Goal: Task Accomplishment & Management: Manage account settings

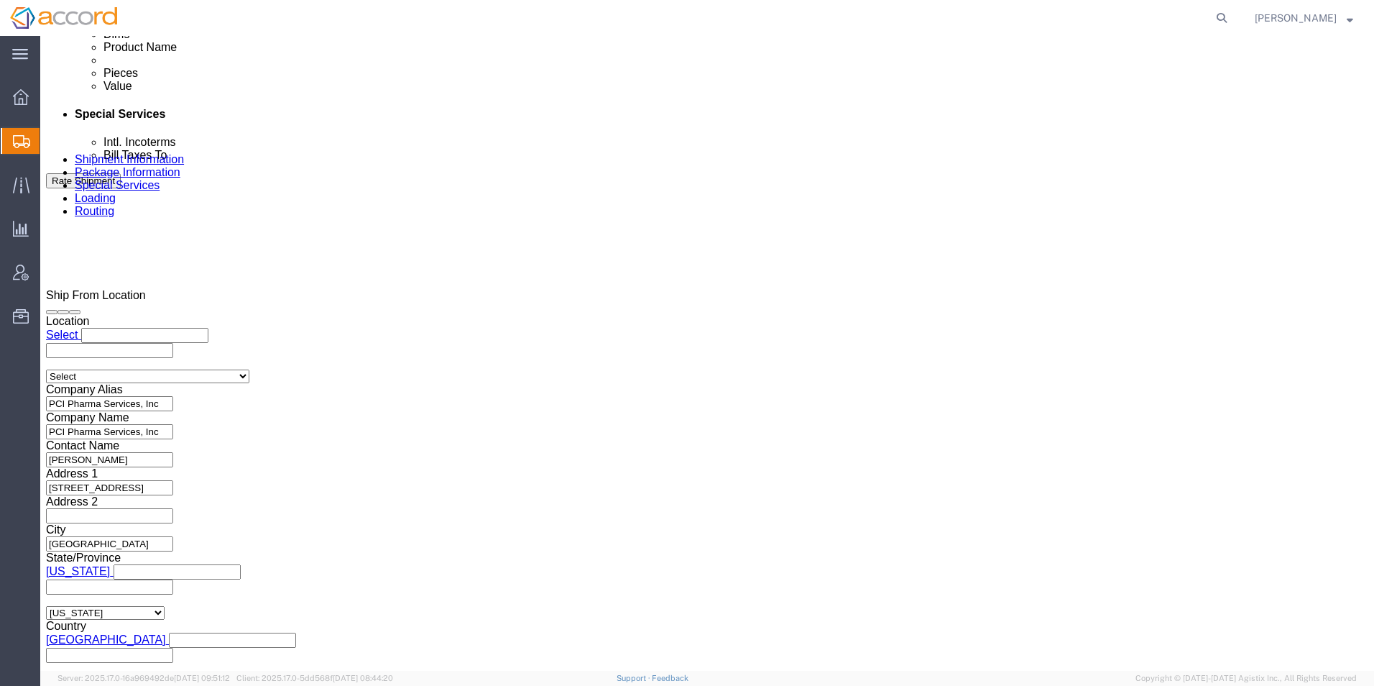
scroll to position [829, 0]
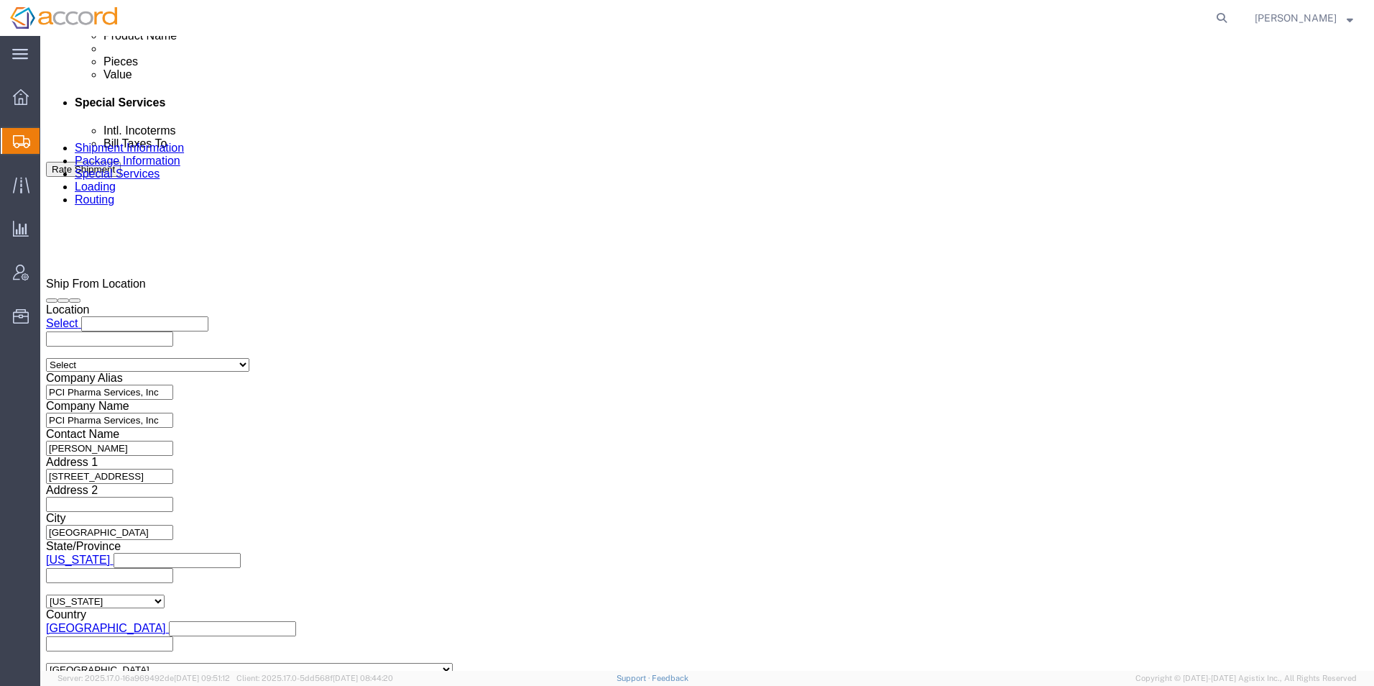
click button "Continue"
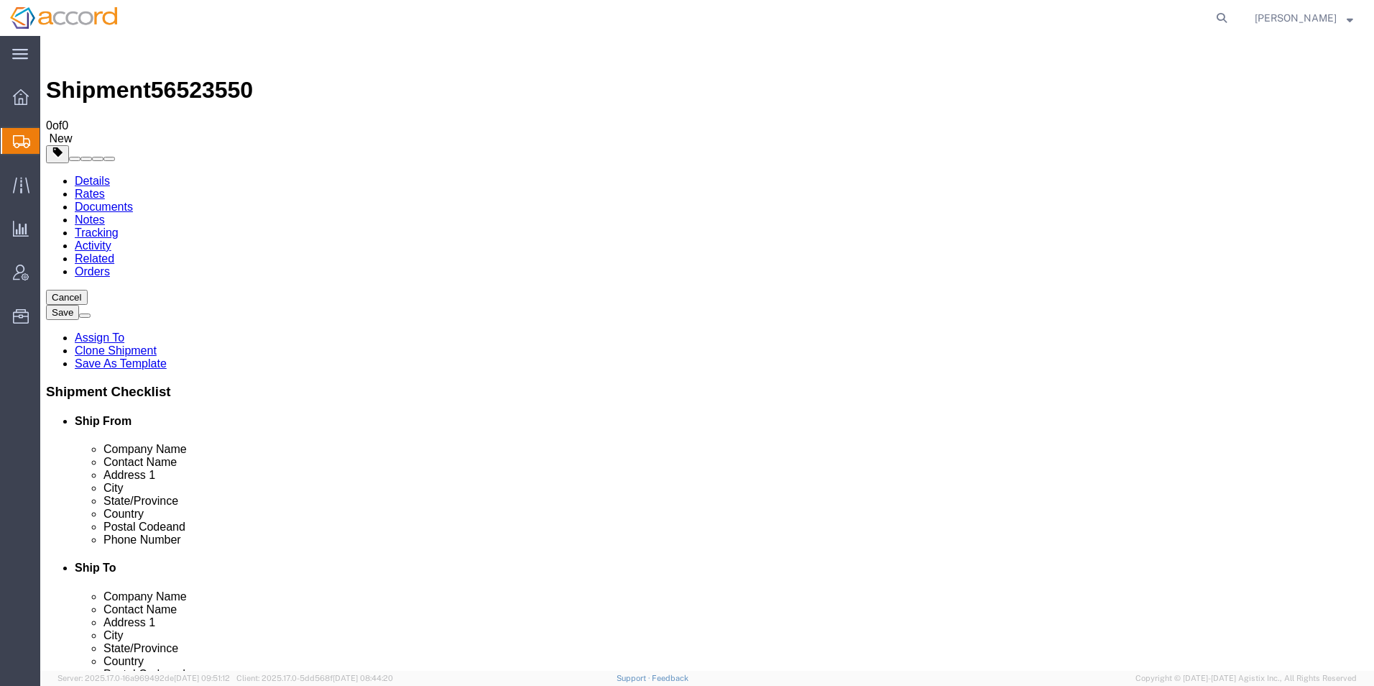
click button "Continue"
click link "Rates"
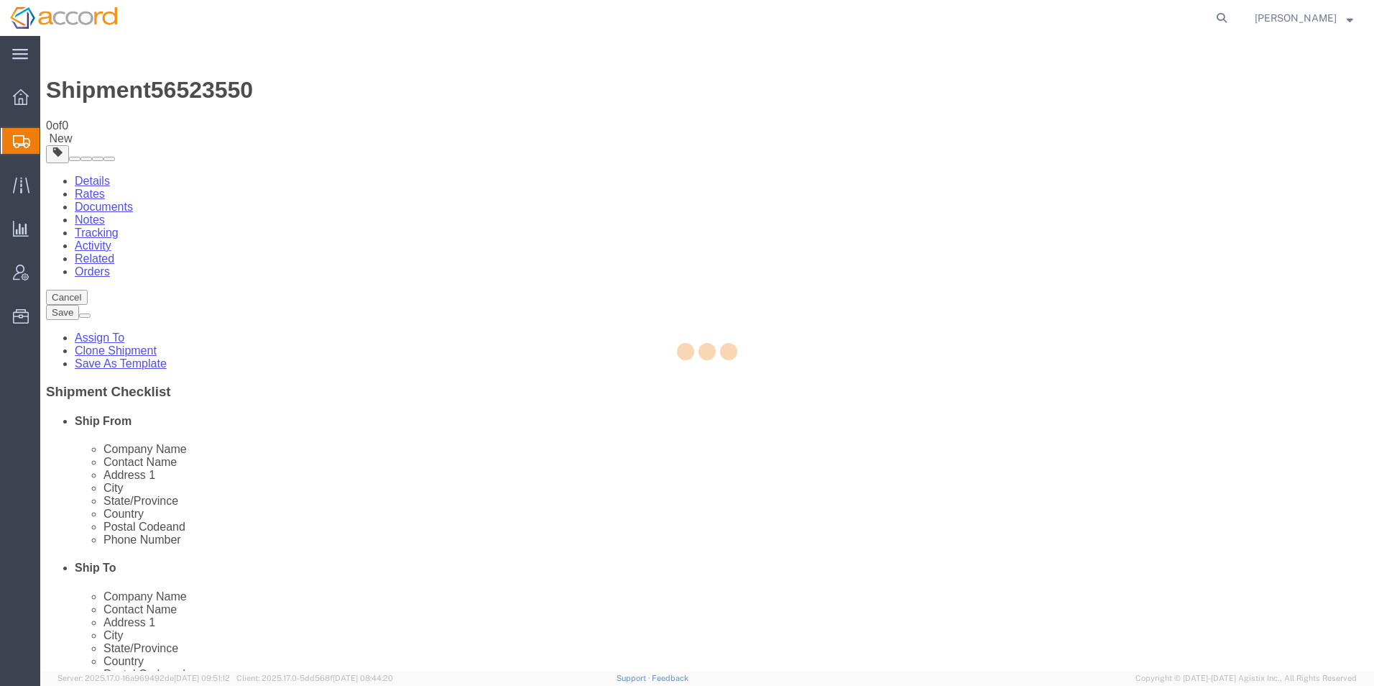
select select "PSNS"
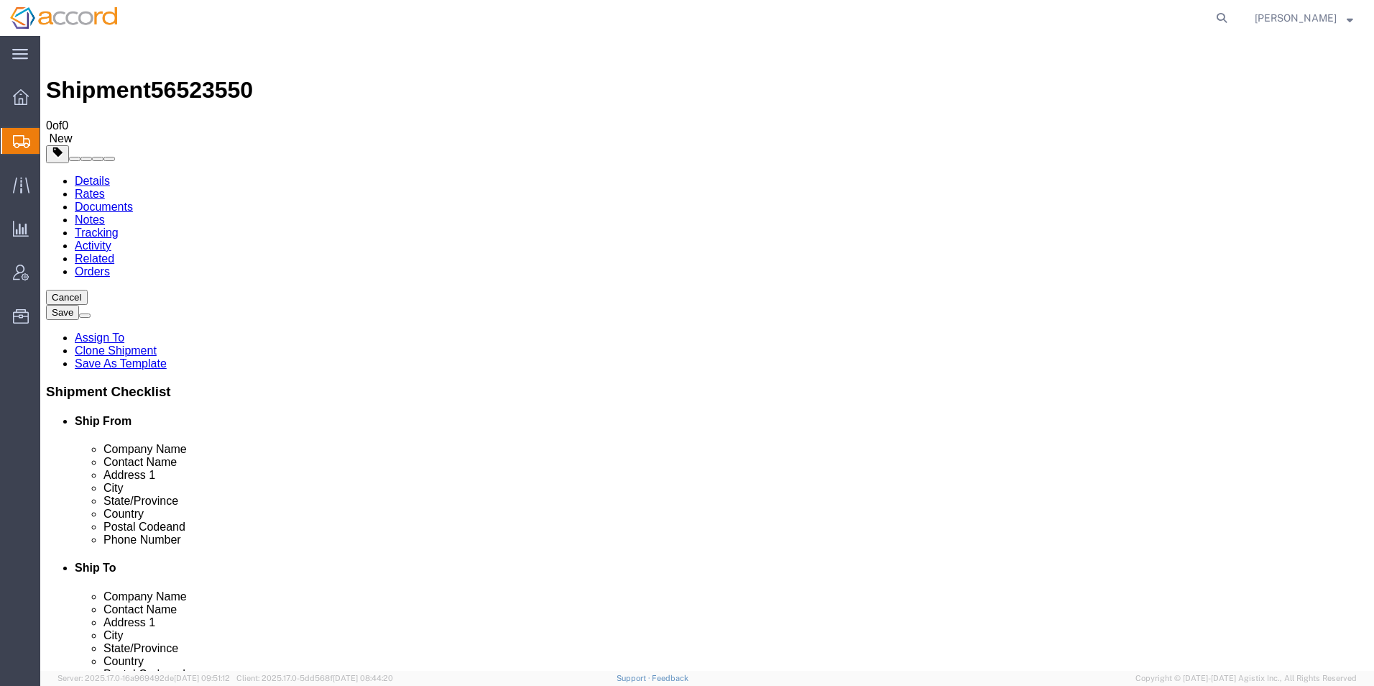
drag, startPoint x: 121, startPoint y: 84, endPoint x: 512, endPoint y: 134, distance: 393.5
click div "Please fix the following errors Package 1: Weight is required Ship From Locatio…"
click input "0.00"
drag, startPoint x: 225, startPoint y: 421, endPoint x: 134, endPoint y: 405, distance: 91.8
click div "Package Type Select Bale(s) Basket(s) Bolt(s) Bottle(s) Buckets Bulk Bundle(s) …"
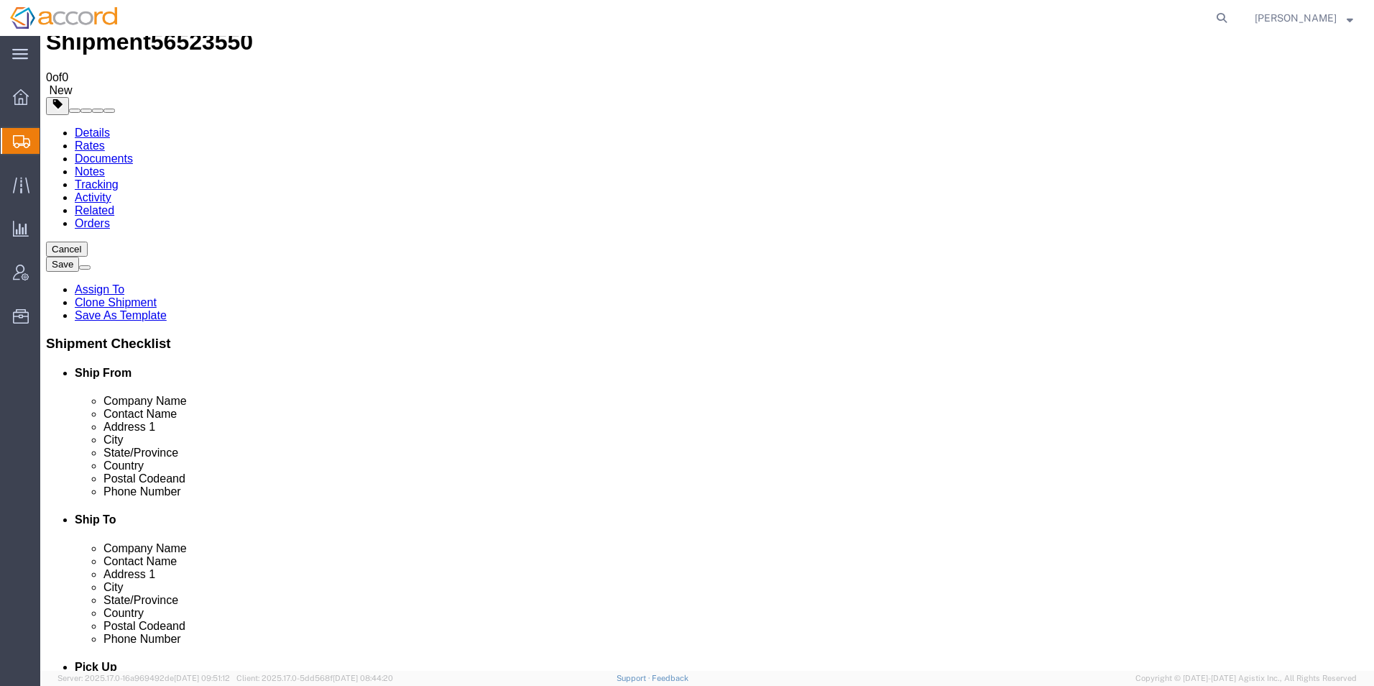
scroll to position [69, 0]
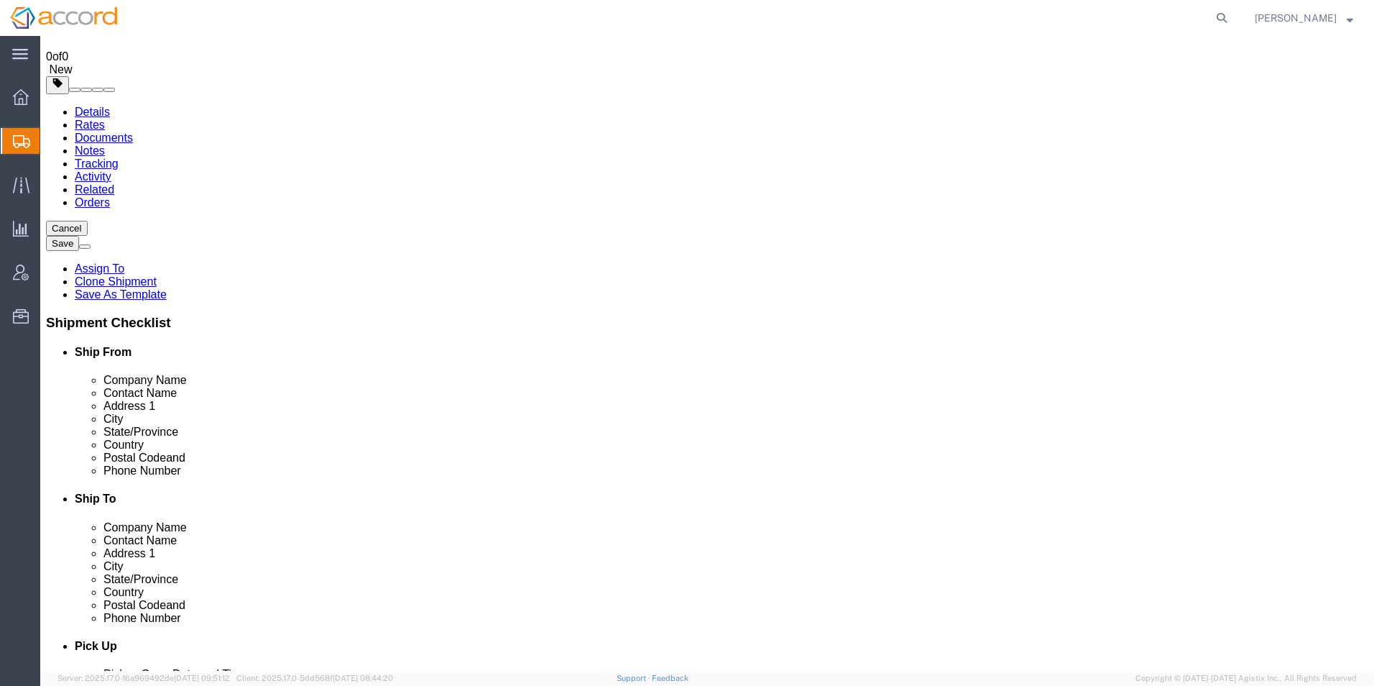
type input "750"
click button "Continue"
click link "Rates"
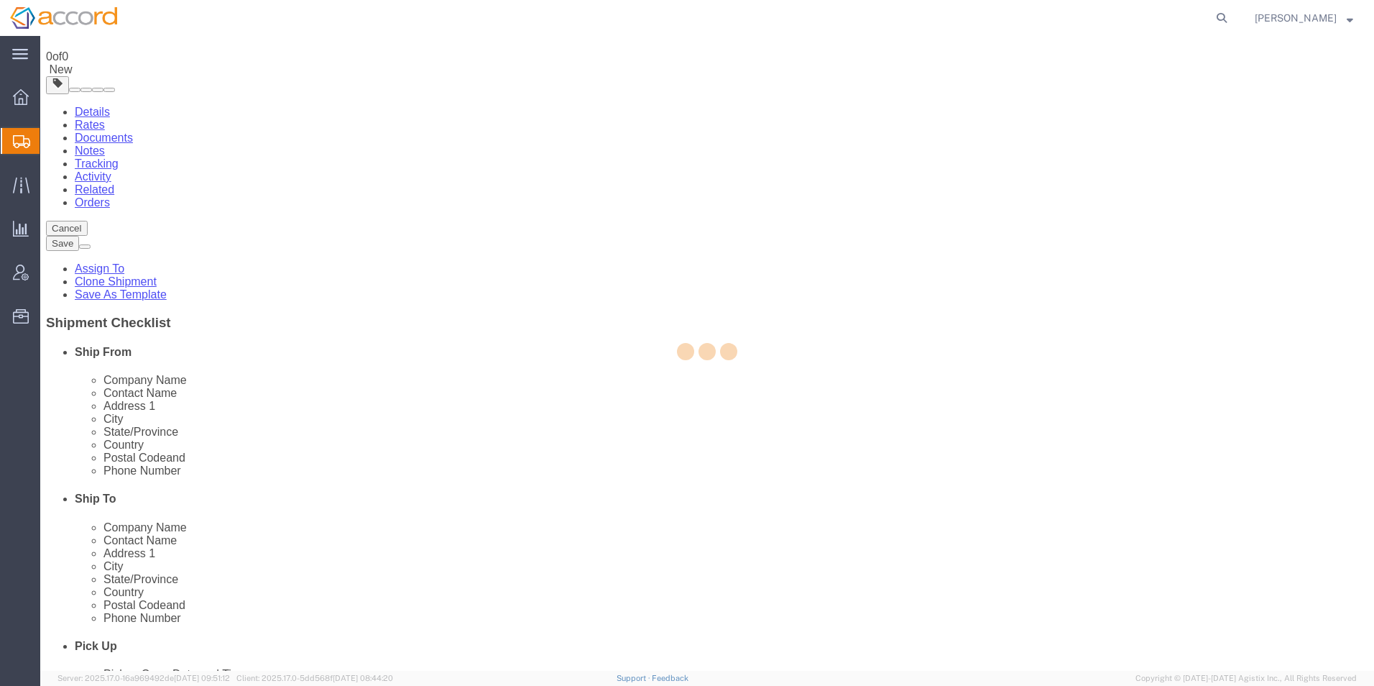
scroll to position [0, 0]
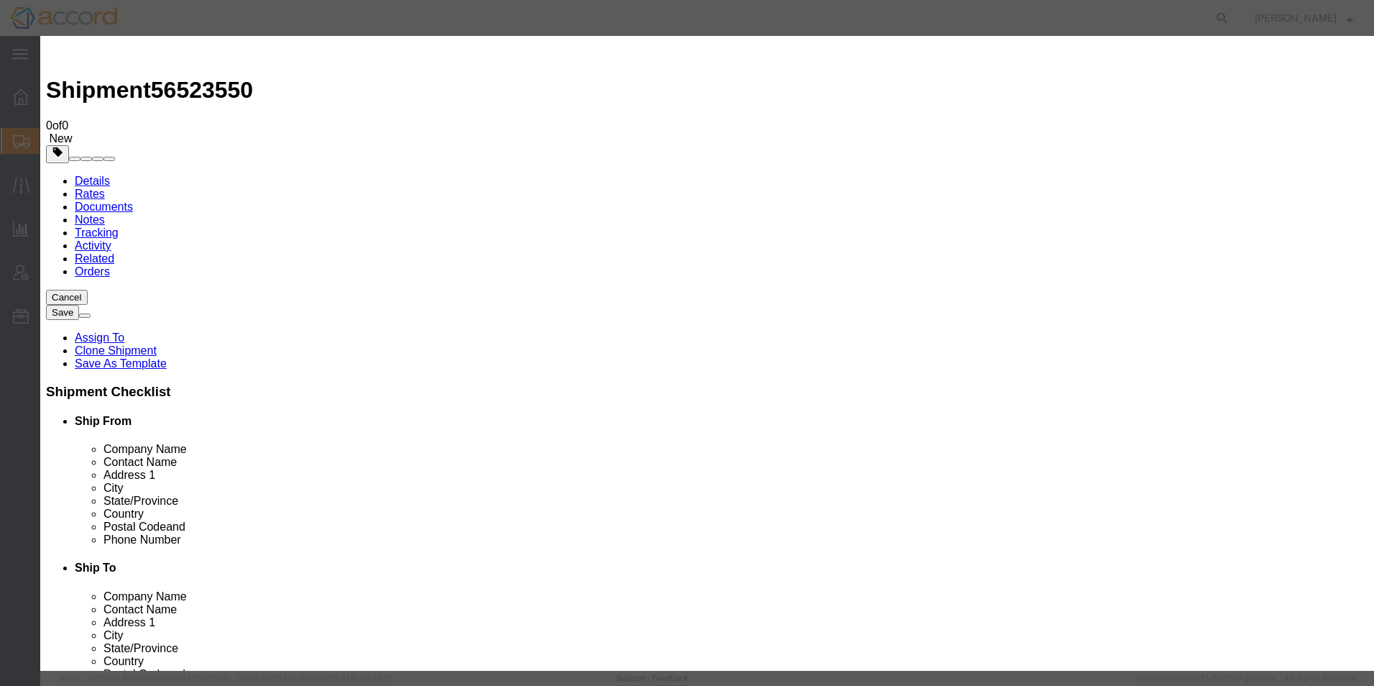
select select "ADD_NEW_CARRIER"
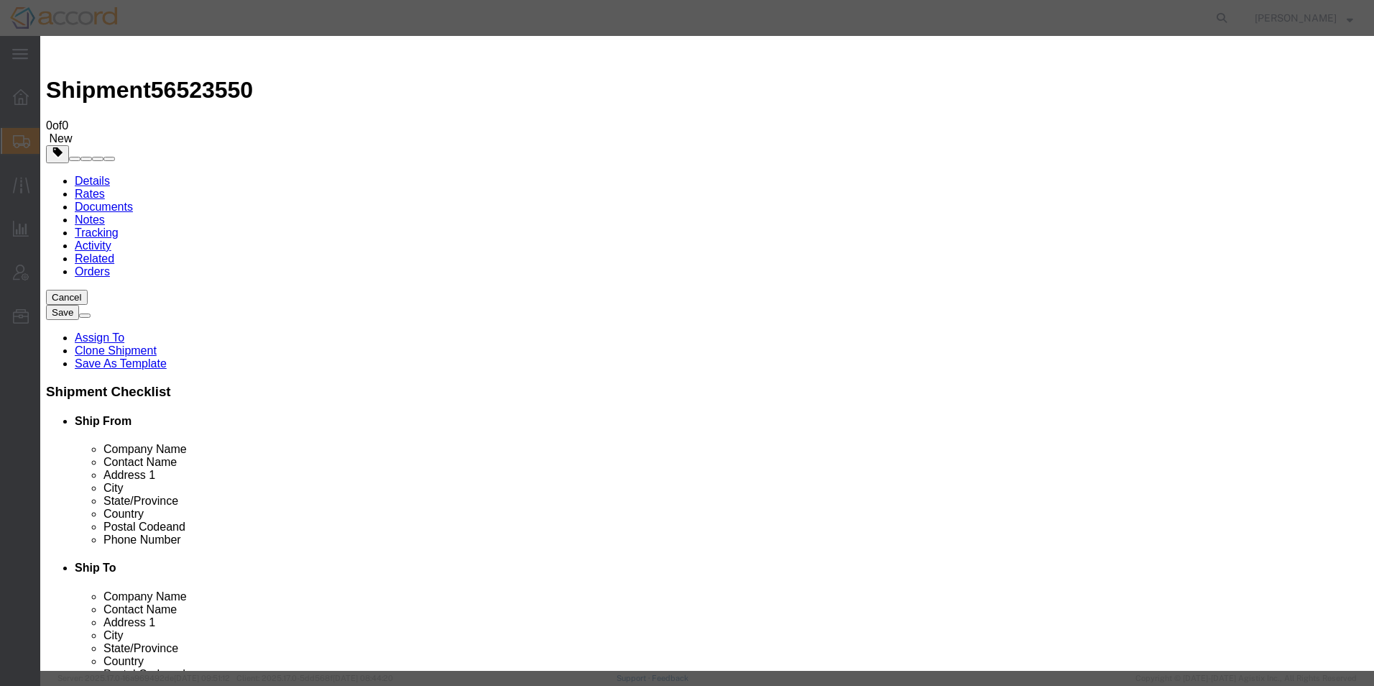
drag, startPoint x: 588, startPoint y: 187, endPoint x: 290, endPoint y: 176, distance: 298.5
type input "B"
type input "Cardinal/[PERSON_NAME]"
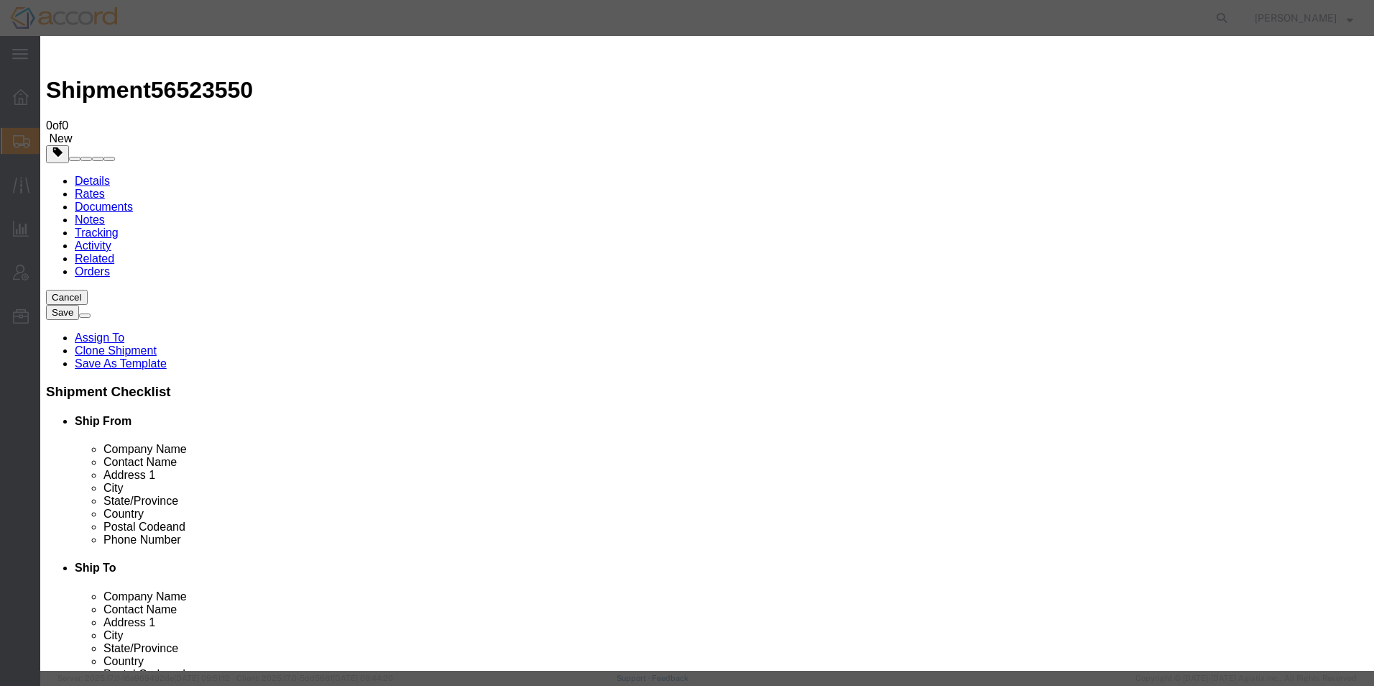
select select "TL"
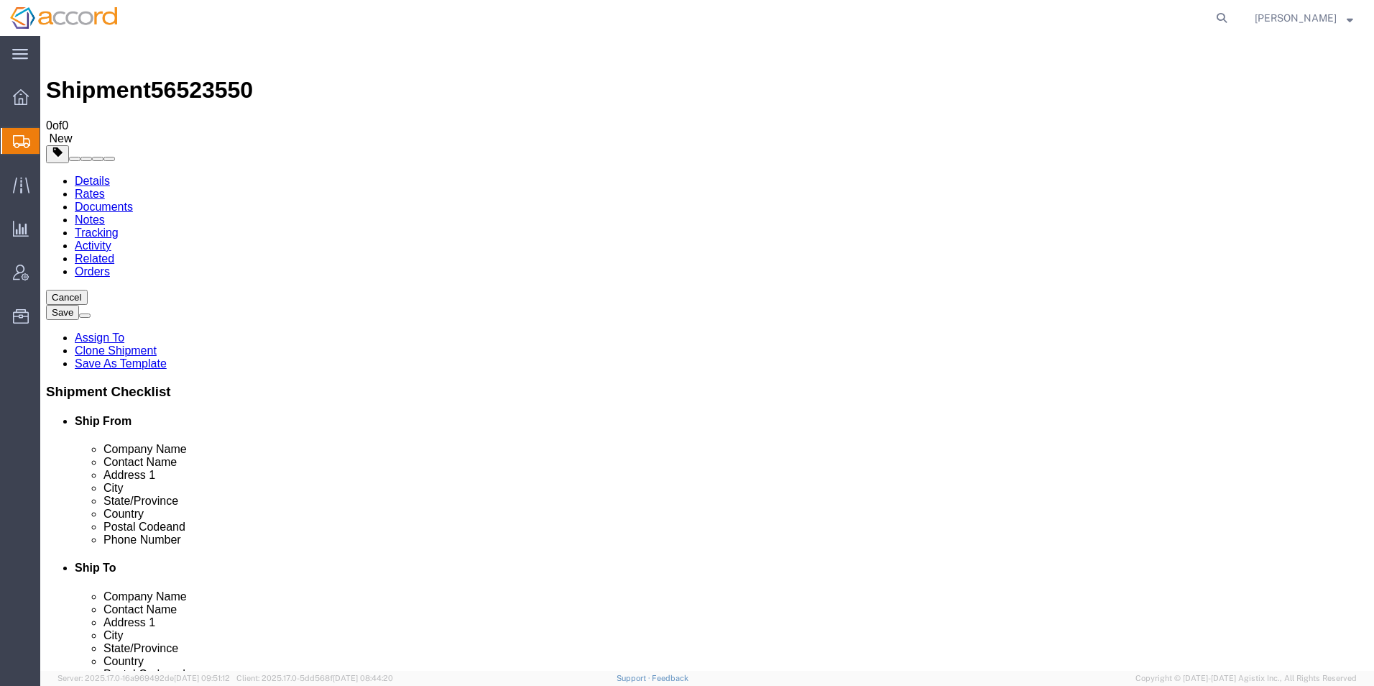
click at [88, 175] on link "Details" at bounding box center [92, 181] width 35 height 12
click at [28, 101] on icon at bounding box center [21, 97] width 16 height 16
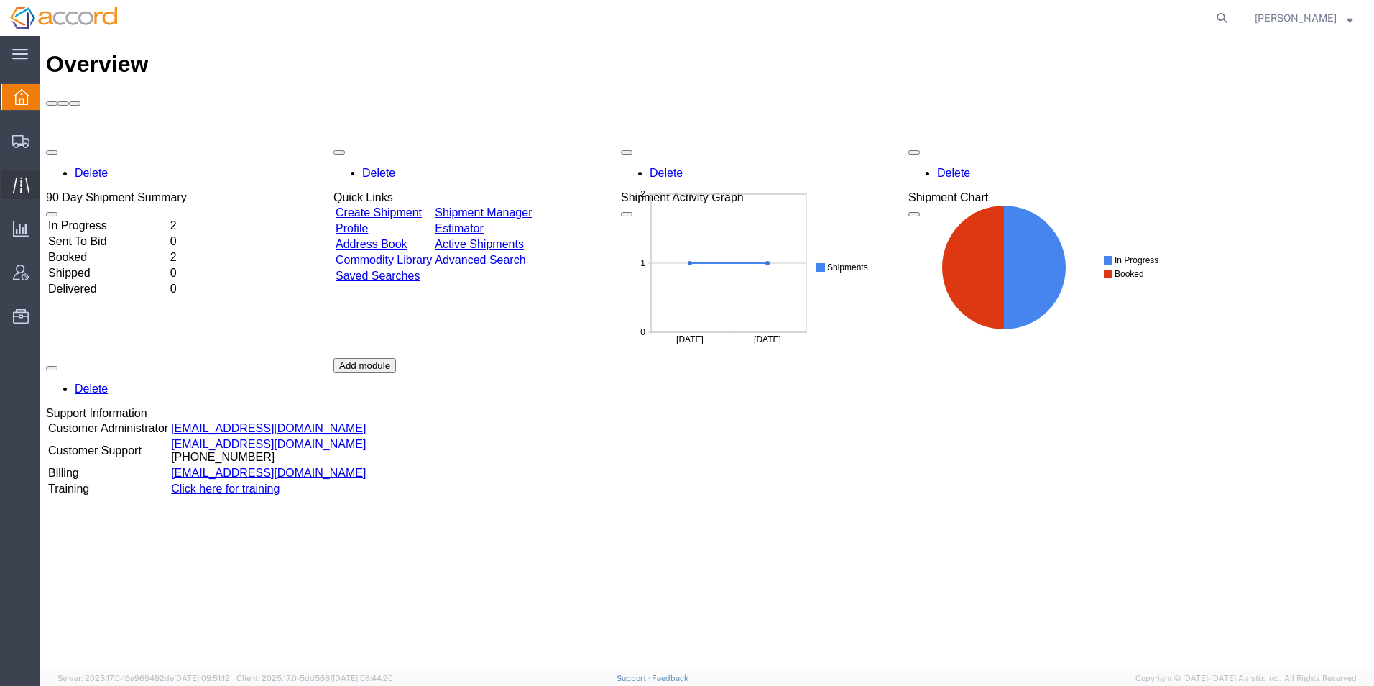
click at [19, 198] on div at bounding box center [21, 184] width 40 height 29
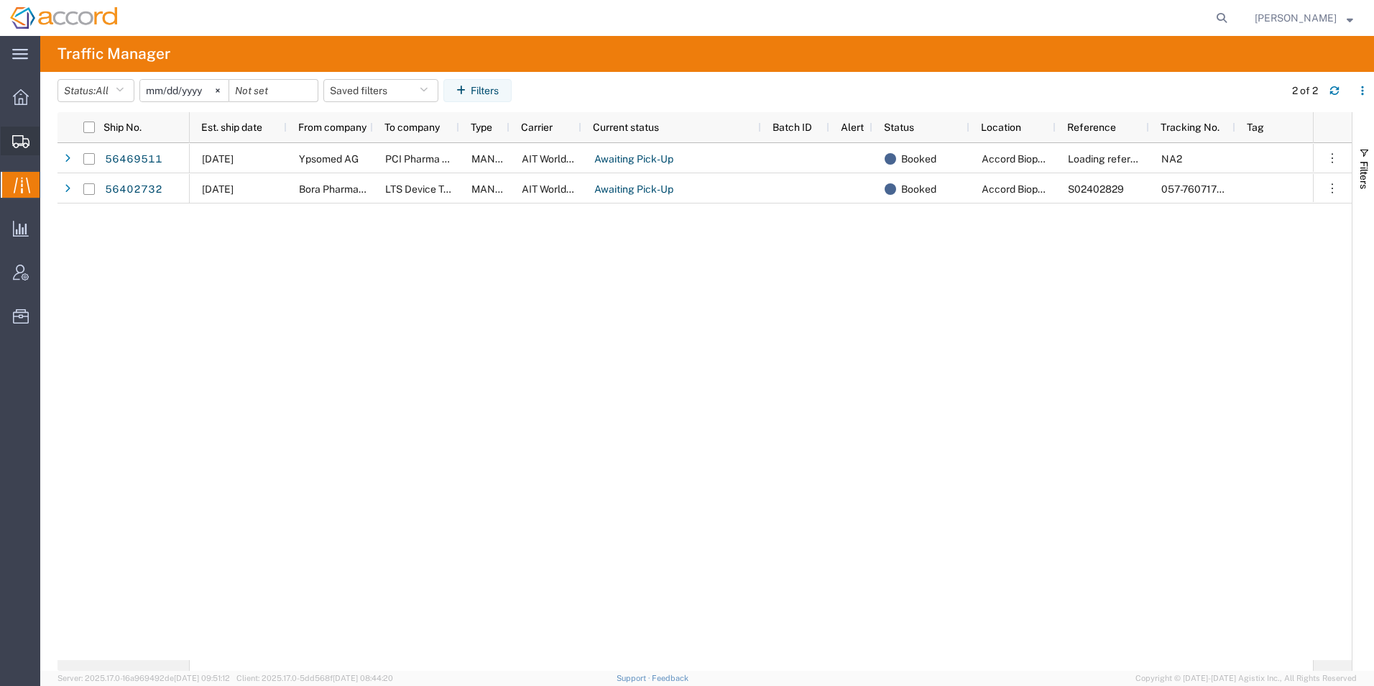
click at [21, 130] on div at bounding box center [21, 141] width 40 height 29
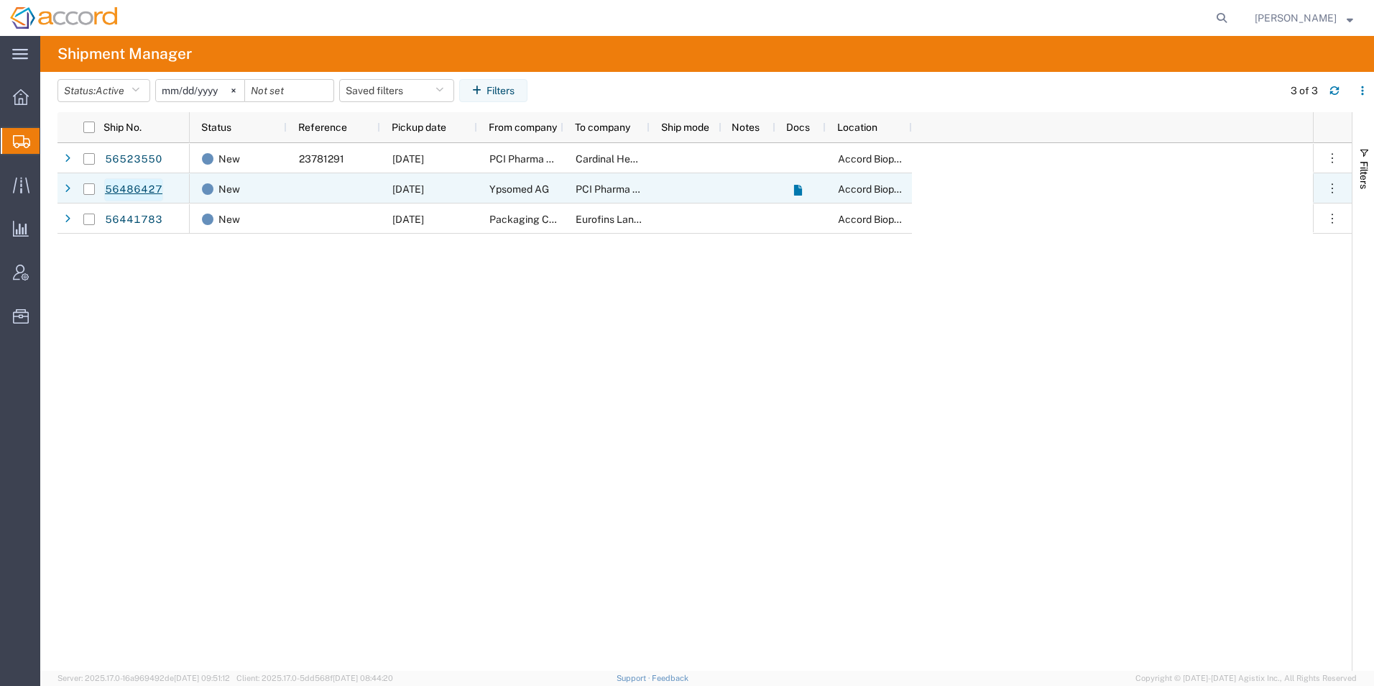
click at [148, 186] on link "56486427" at bounding box center [133, 189] width 59 height 23
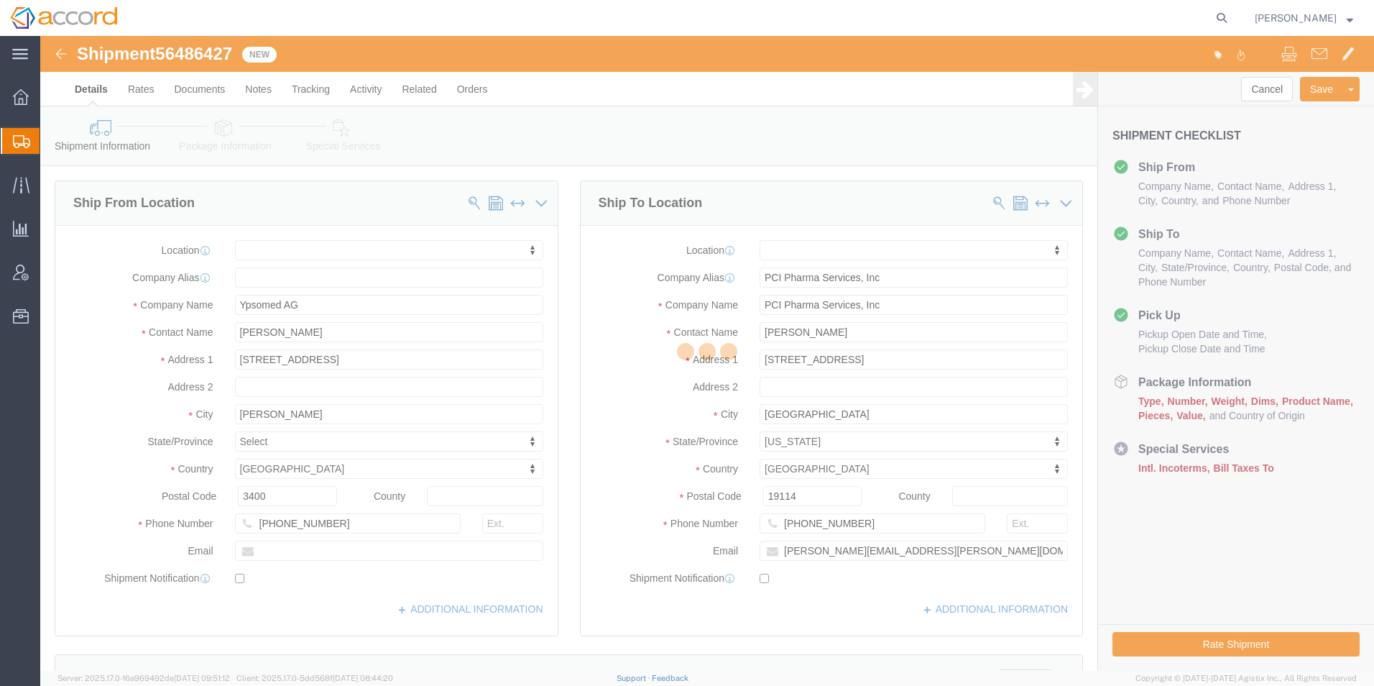
select select
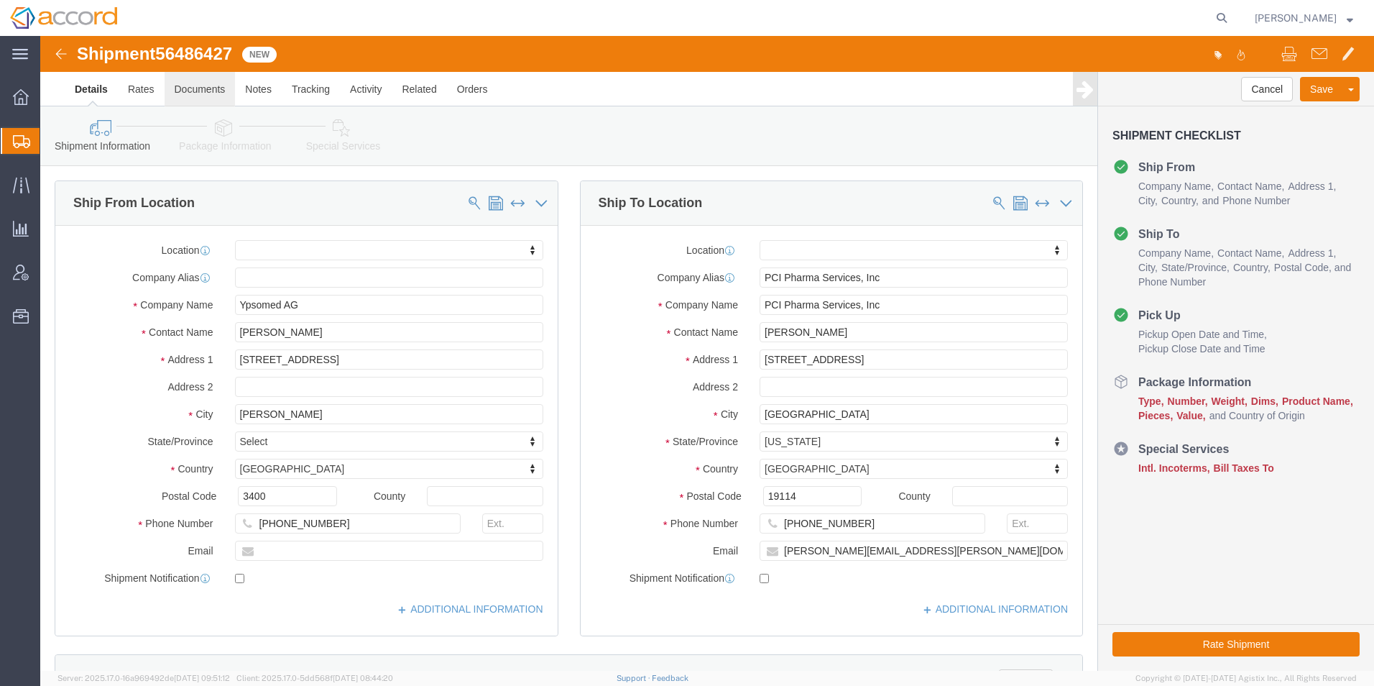
click link "Documents"
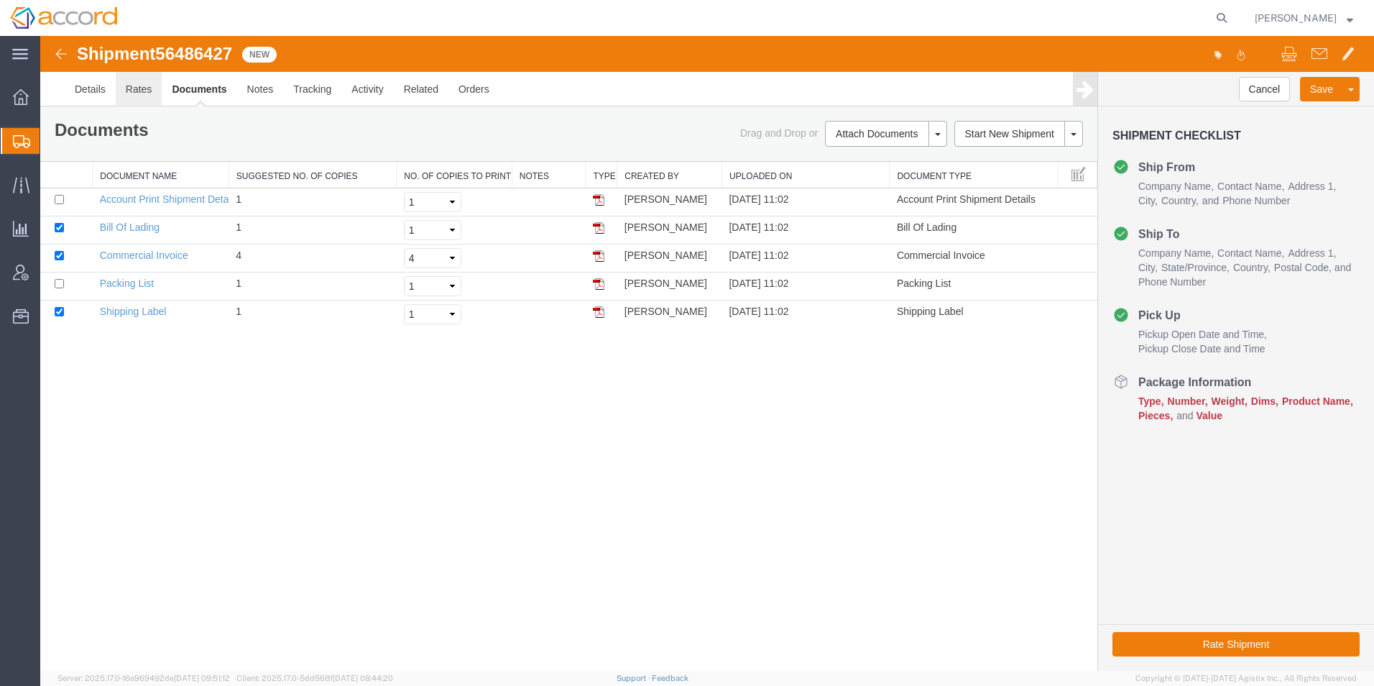
click at [142, 91] on link "Rates" at bounding box center [139, 89] width 47 height 35
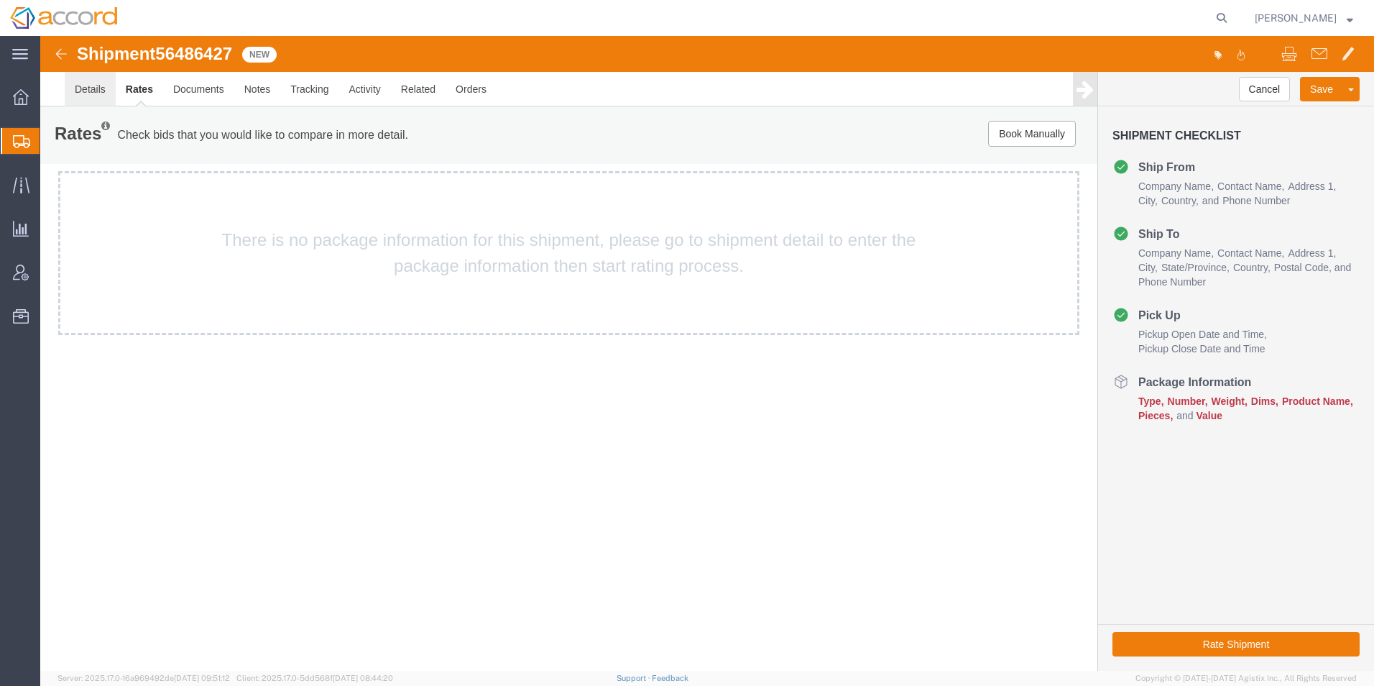
click at [100, 95] on link "Details" at bounding box center [90, 89] width 51 height 35
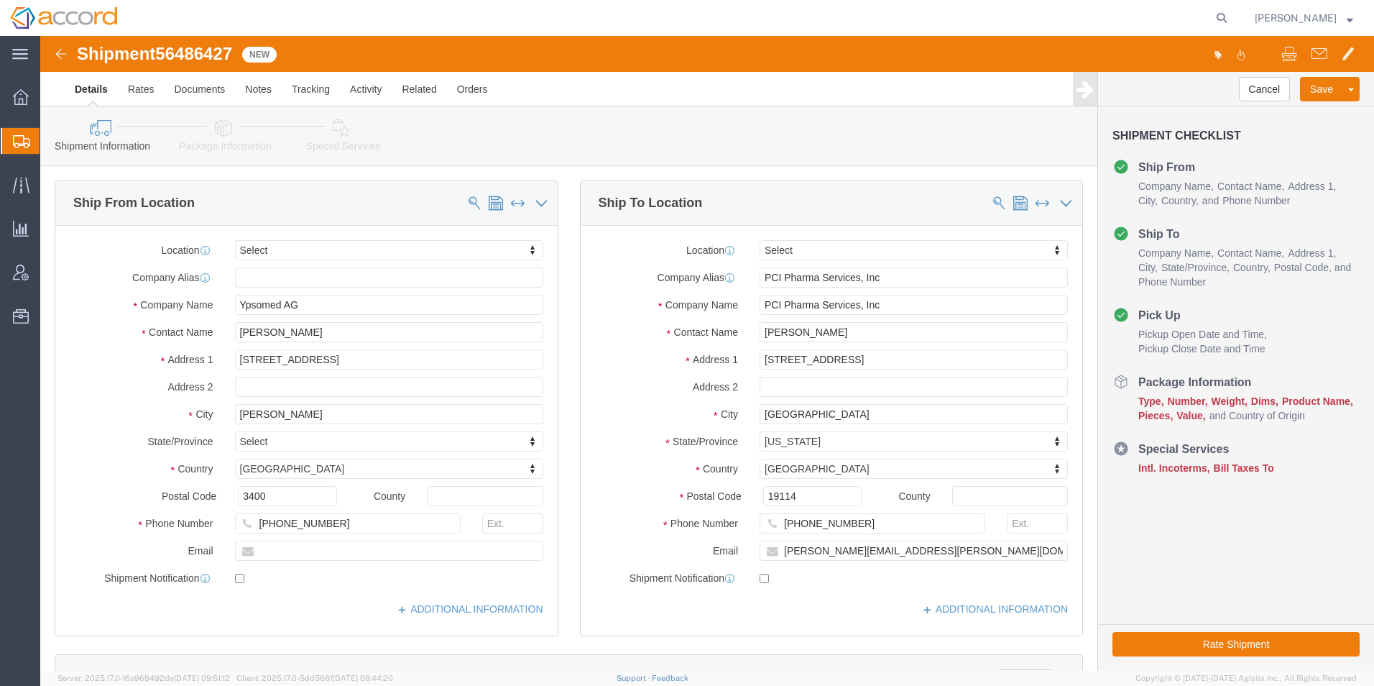
click icon
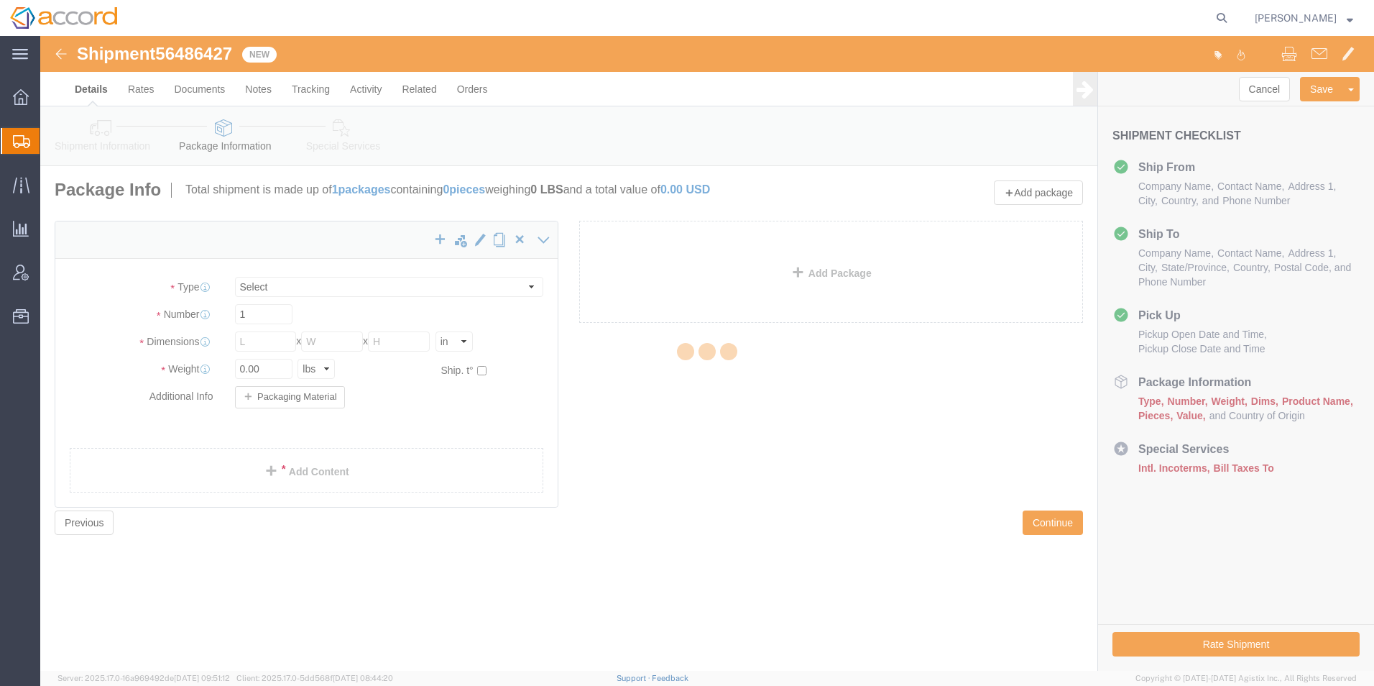
select select "CBOX"
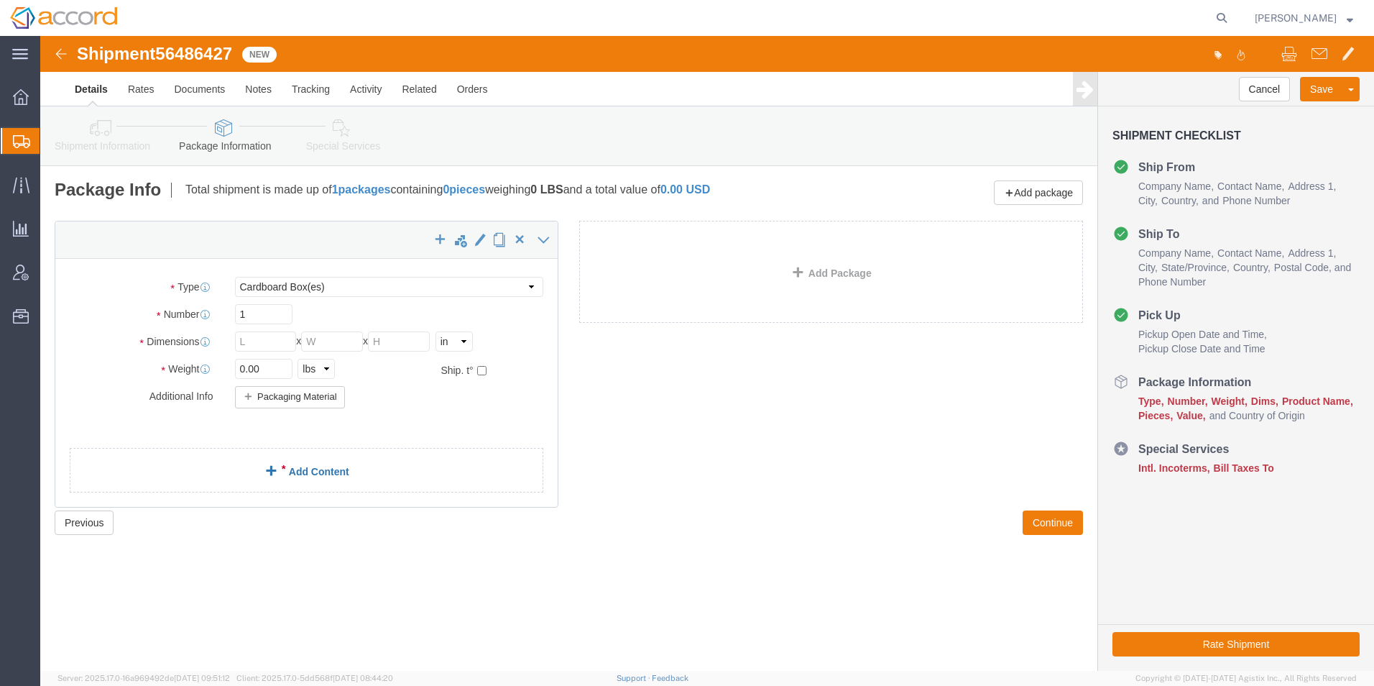
click link "Add Content"
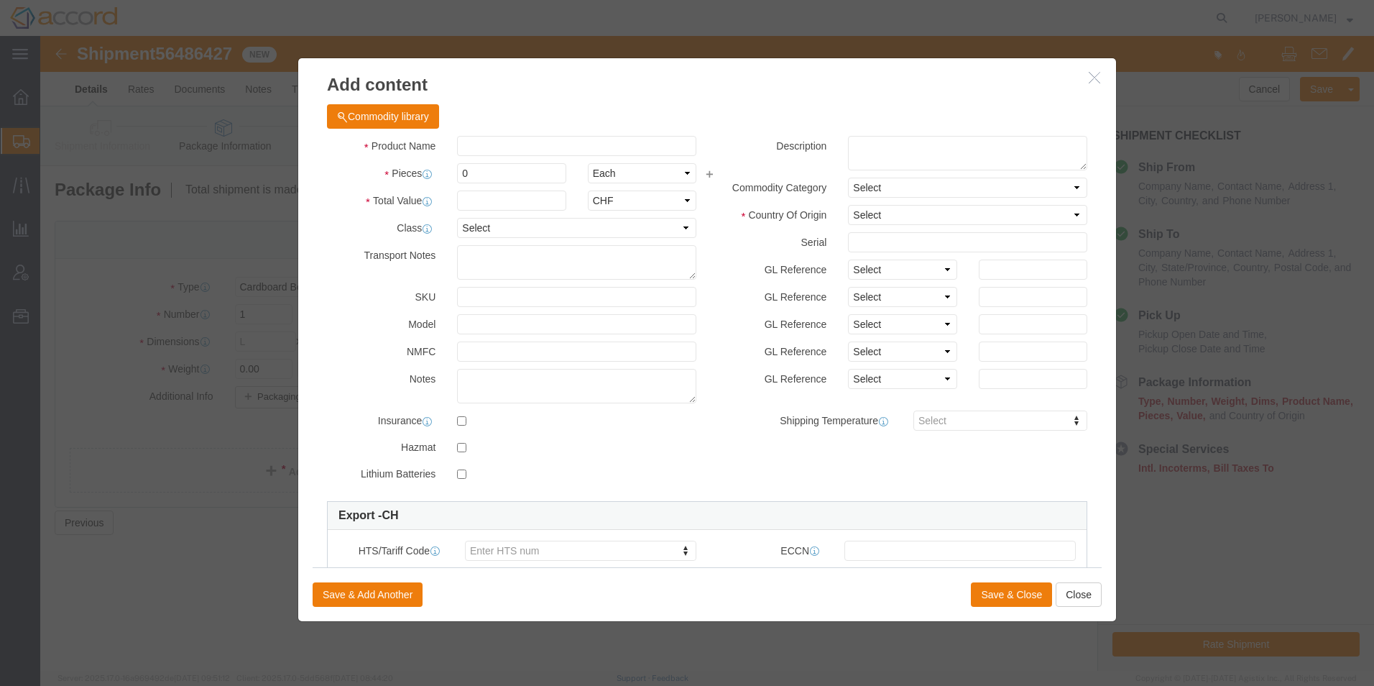
click icon "button"
